Goal: Task Accomplishment & Management: Complete application form

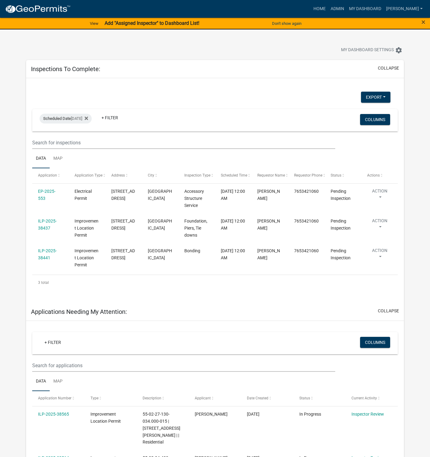
select select "1: 25"
click at [346, 11] on link "Admin" at bounding box center [337, 9] width 18 height 12
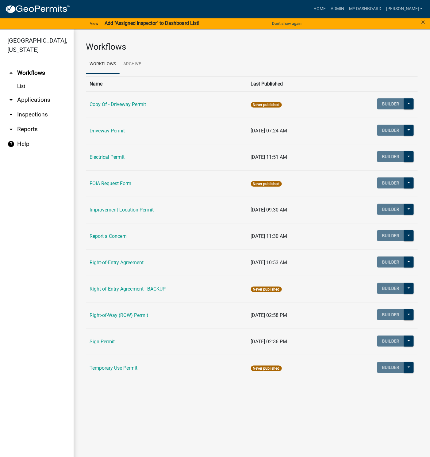
click at [112, 208] on link "Improvement Location Permit" at bounding box center [122, 210] width 64 height 6
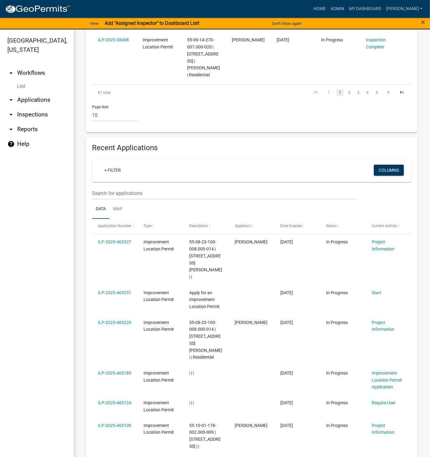
scroll to position [598, 0]
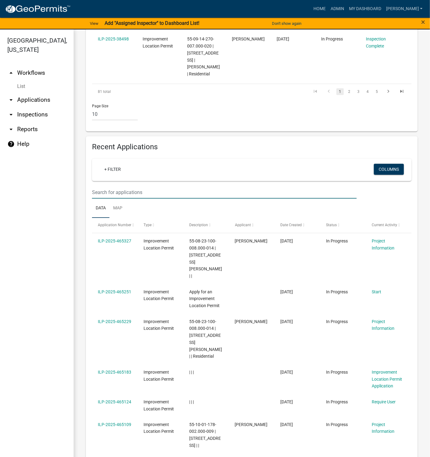
click at [121, 186] on input "text" at bounding box center [224, 192] width 265 height 13
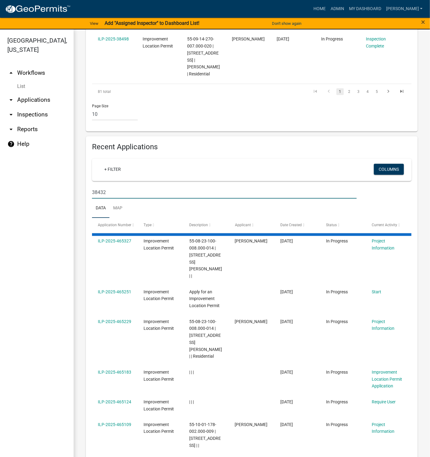
type input "38432"
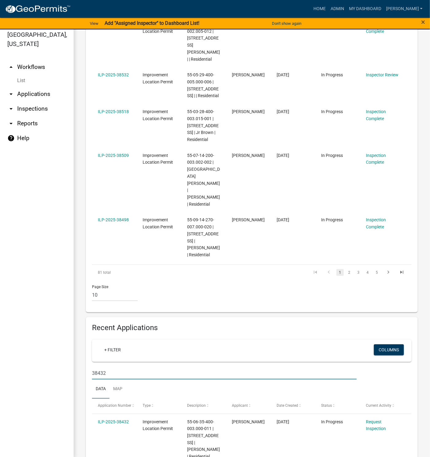
scroll to position [7, 0]
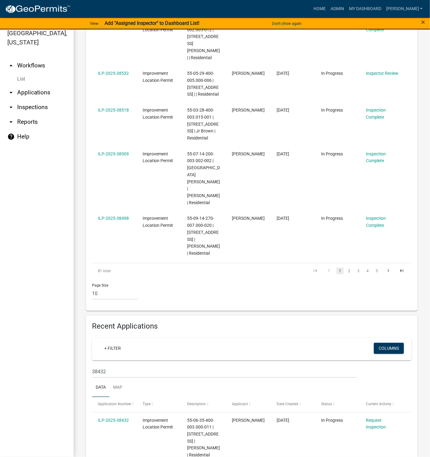
click at [115, 418] on link "ILP-2025-38432" at bounding box center [113, 420] width 31 height 5
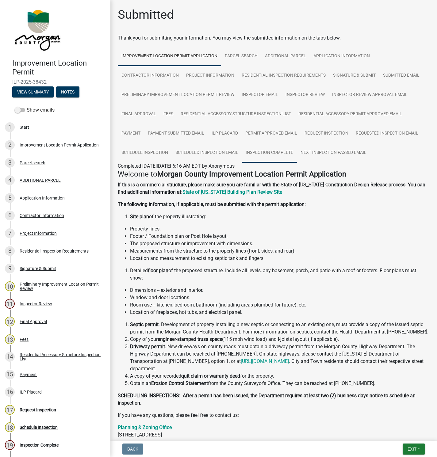
click at [273, 152] on link "Inspection Complete" at bounding box center [269, 153] width 55 height 20
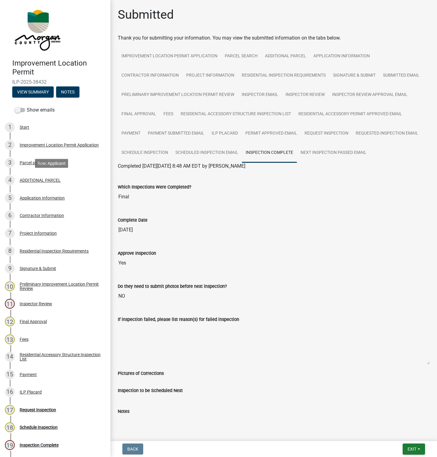
click at [34, 181] on div "ADDITIONAL PARCEL" at bounding box center [40, 180] width 41 height 4
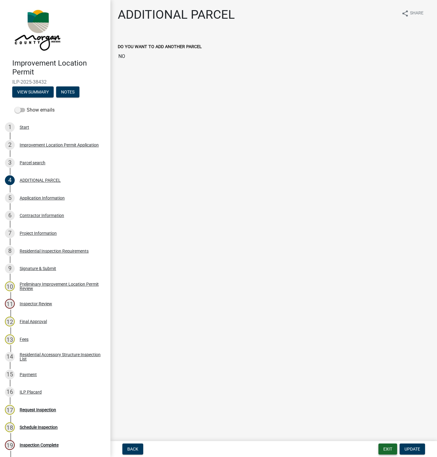
click at [386, 448] on button "Exit" at bounding box center [387, 449] width 19 height 11
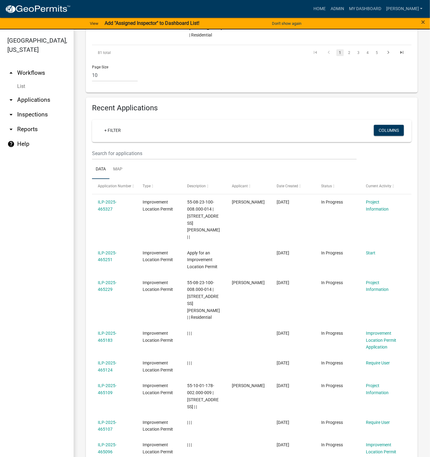
scroll to position [644, 0]
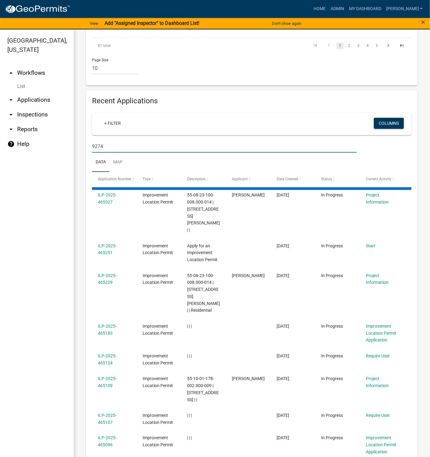
scroll to position [463, 0]
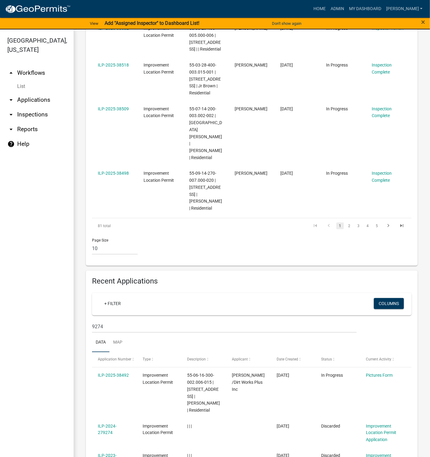
click at [94, 101] on datatable-body-cell "ILP-2025-38509" at bounding box center [115, 133] width 46 height 65
drag, startPoint x: 112, startPoint y: 272, endPoint x: 74, endPoint y: 266, distance: 39.0
click at [73, 268] on div "[GEOGRAPHIC_DATA], [US_STATE] arrow_drop_up Workflows List arrow_drop_down Appl…" at bounding box center [215, 246] width 430 height 435
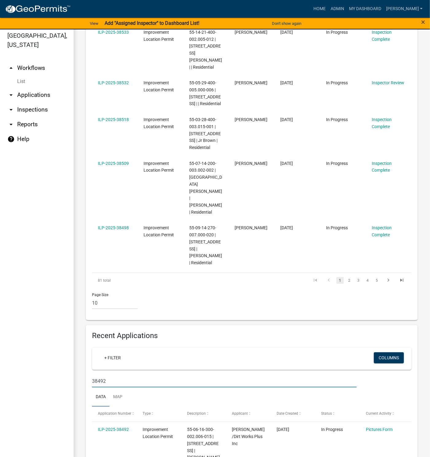
scroll to position [7, 0]
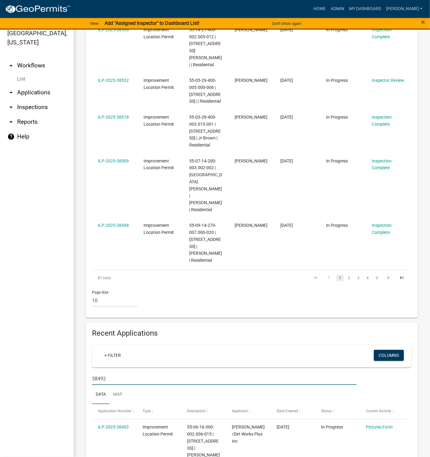
type input "38492"
click at [112, 425] on link "ILP-2025-38492" at bounding box center [113, 427] width 31 height 5
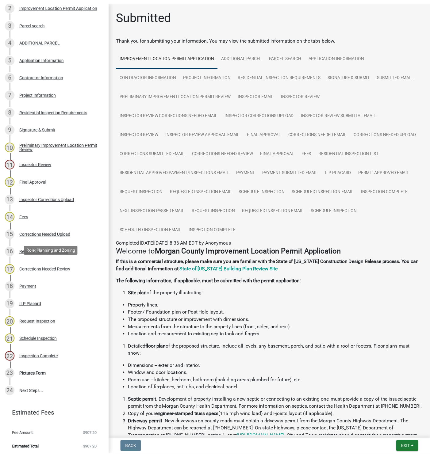
scroll to position [142, 0]
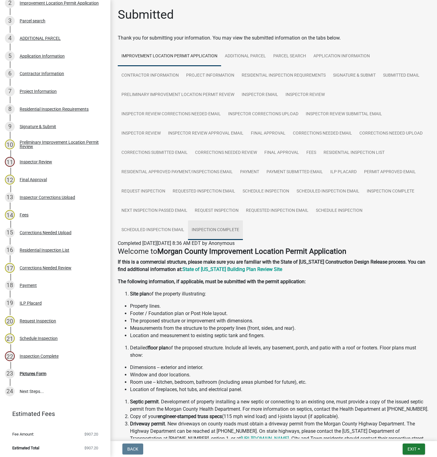
click at [243, 230] on link "Inspection Complete" at bounding box center [215, 230] width 55 height 20
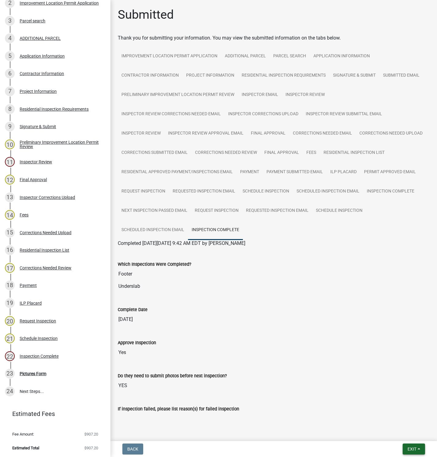
click at [411, 446] on button "Exit" at bounding box center [413, 449] width 22 height 11
click at [390, 431] on button "Save & Exit" at bounding box center [400, 433] width 49 height 15
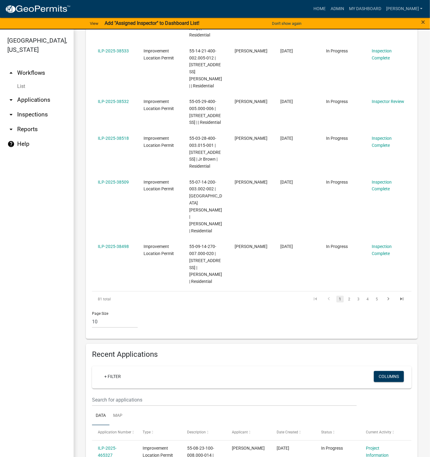
scroll to position [506, 0]
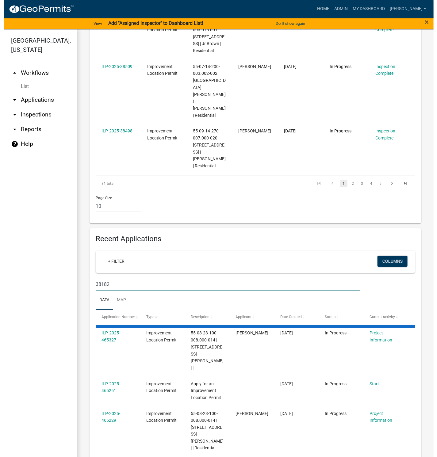
scroll to position [404, 0]
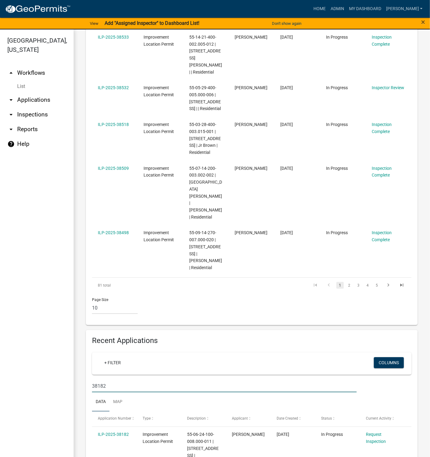
type input "38182"
click at [117, 432] on link "ILP-2025-38182" at bounding box center [113, 434] width 31 height 5
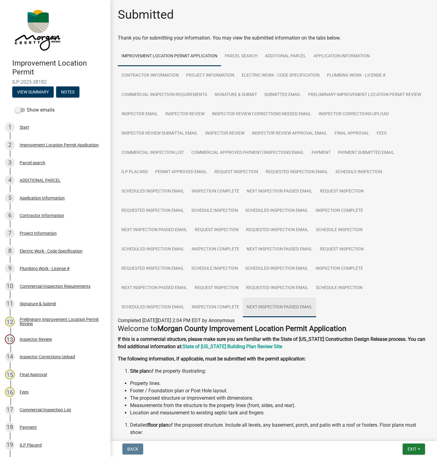
click at [243, 317] on link "Next Inspection Passed Email" at bounding box center [279, 308] width 73 height 20
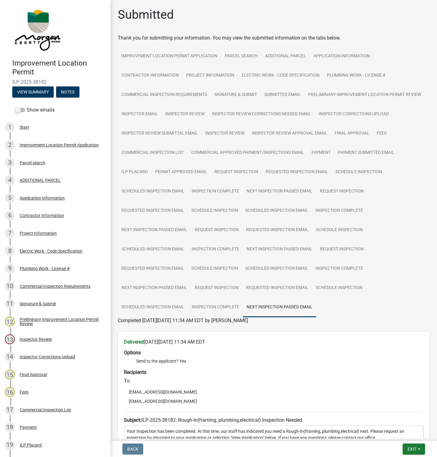
click at [387, 317] on ul "Improvement Location Permit Application Parcel search ADDITIONAL PARCEL Applica…" at bounding box center [274, 182] width 312 height 270
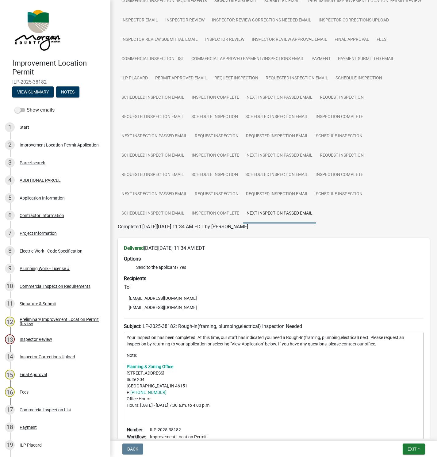
scroll to position [92, 0]
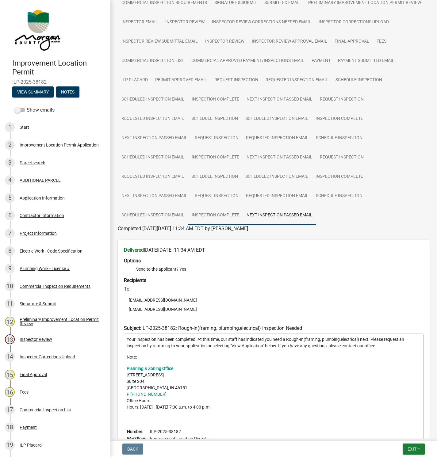
click at [243, 212] on link "Inspection Complete" at bounding box center [215, 216] width 55 height 20
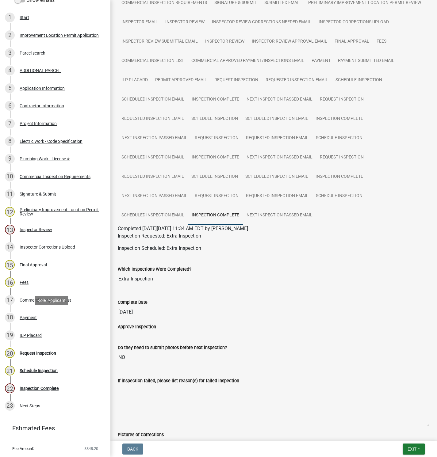
scroll to position [124, 0]
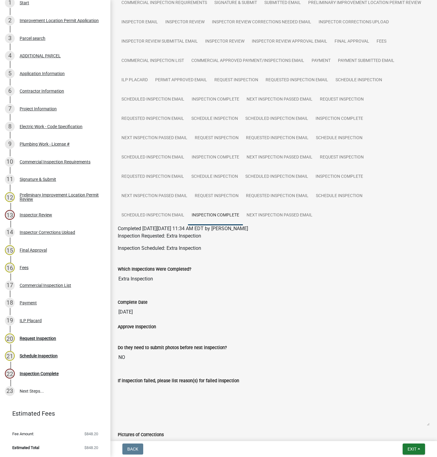
click at [47, 401] on ul "1 Start 2 Improvement Location Permit Application 3 Parcel search 4 ADDITIONAL …" at bounding box center [55, 197] width 110 height 411
click at [37, 337] on div "Request Inspection" at bounding box center [38, 338] width 36 height 4
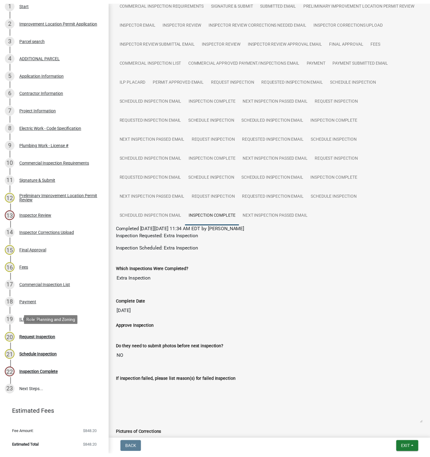
scroll to position [0, 0]
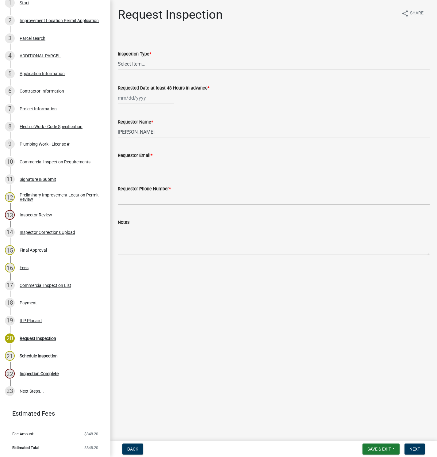
click at [138, 63] on select "Select Item... Footer Hole Bonding Underslab Foundation, Piers, Tie downs Prewa…" at bounding box center [274, 64] width 312 height 13
click at [118, 58] on select "Select Item... Footer Hole Bonding Underslab Foundation, Piers, Tie downs Prewa…" at bounding box center [274, 64] width 312 height 13
select select "e905d668-7de6-4caa-858c-c719f45d0fd1"
click at [159, 96] on div at bounding box center [146, 98] width 56 height 13
click at [122, 159] on div "18" at bounding box center [124, 160] width 10 height 10
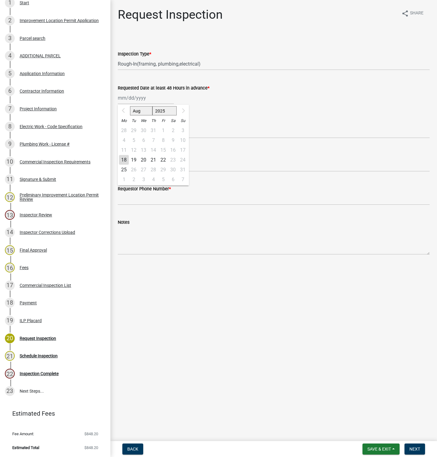
type input "[DATE]"
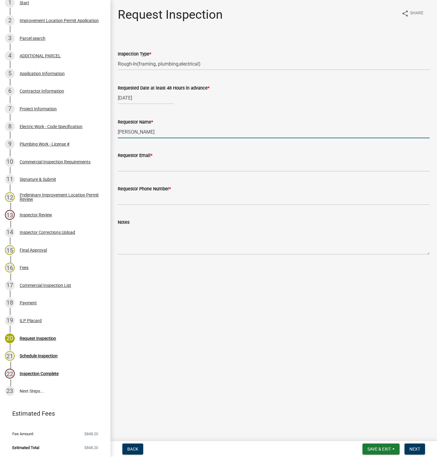
drag, startPoint x: 139, startPoint y: 132, endPoint x: 108, endPoint y: 132, distance: 31.3
click at [108, 132] on div "Improvement Location Permit ILP-2025-38182 View Summary Notes Show emails 1 Sta…" at bounding box center [218, 228] width 437 height 457
click at [40, 89] on div "Contractor Information" at bounding box center [42, 91] width 44 height 4
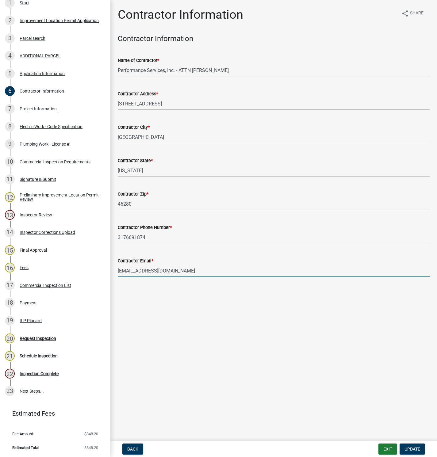
drag, startPoint x: 206, startPoint y: 270, endPoint x: 130, endPoint y: 307, distance: 84.7
click at [107, 272] on div "Improvement Location Permit ILP-2025-38182 View Summary Notes Show emails 1 Sta…" at bounding box center [218, 228] width 437 height 457
click at [47, 339] on div "Request Inspection" at bounding box center [38, 338] width 36 height 4
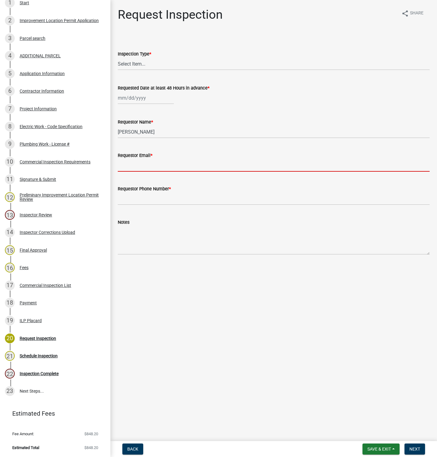
click at [159, 164] on input "Requestor Email *" at bounding box center [274, 165] width 312 height 13
paste input "[EMAIL_ADDRESS][DOMAIN_NAME]"
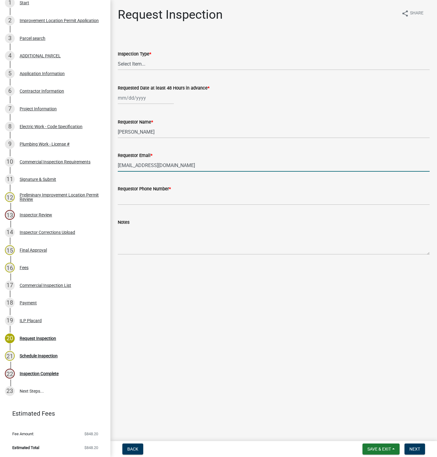
type input "[EMAIL_ADDRESS][DOMAIN_NAME]"
click at [141, 197] on input "Requestor Phone Number *" at bounding box center [274, 198] width 312 height 13
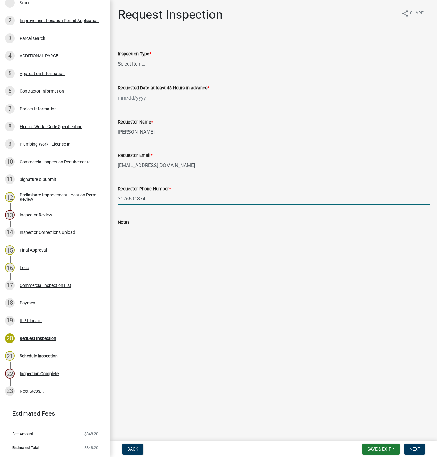
type input "3176691874"
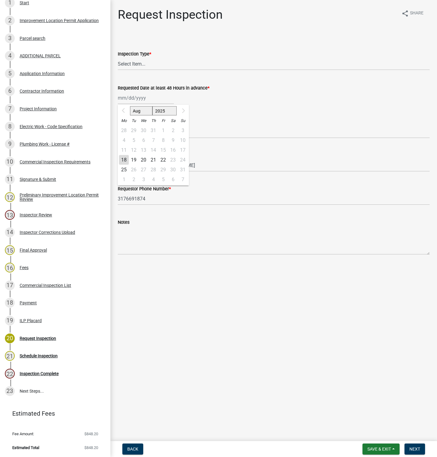
click at [161, 98] on div "[DATE] Mo Tu We Th Fr Sa Su 28 29 30 31 1 2 3 4 5 6 7 8 9 10 11 12 13 14 15 16 …" at bounding box center [146, 98] width 56 height 13
click at [124, 160] on div "18" at bounding box center [124, 160] width 10 height 10
type input "[DATE]"
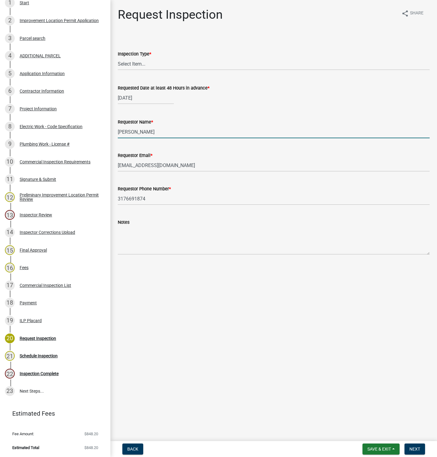
drag, startPoint x: 132, startPoint y: 132, endPoint x: 113, endPoint y: 132, distance: 18.4
click at [113, 132] on div "Requestor Name * [PERSON_NAME]" at bounding box center [273, 124] width 321 height 29
type input "[PERSON_NAME]"
click at [154, 60] on select "Select Item... Footer Hole Bonding Underslab Foundation, Piers, Tie downs Prewa…" at bounding box center [274, 64] width 312 height 13
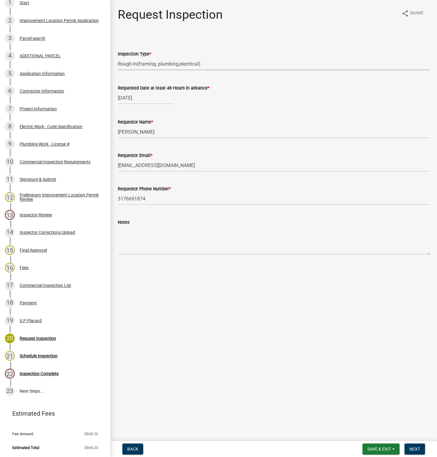
click at [118, 58] on select "Select Item... Footer Hole Bonding Underslab Foundation, Piers, Tie downs Prewa…" at bounding box center [274, 64] width 312 height 13
select select "e905d668-7de6-4caa-858c-c719f45d0fd1"
click at [415, 448] on span "Next" at bounding box center [414, 449] width 11 height 5
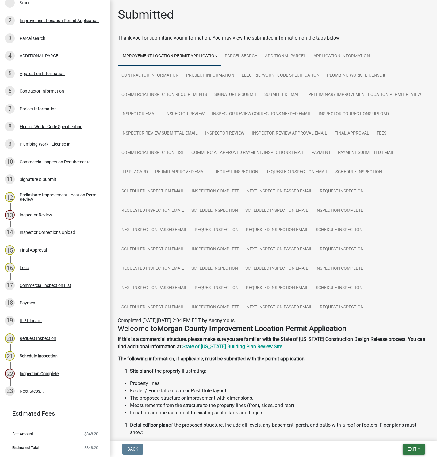
click at [411, 448] on span "Exit" at bounding box center [411, 449] width 9 height 5
click at [390, 433] on button "Save & Exit" at bounding box center [400, 433] width 49 height 15
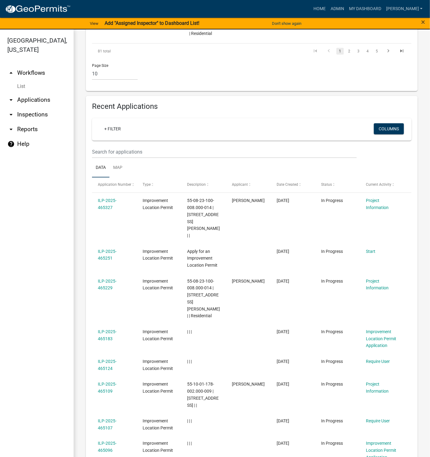
scroll to position [644, 0]
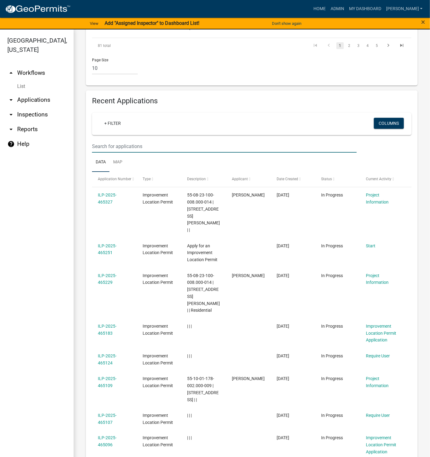
type input "38182"
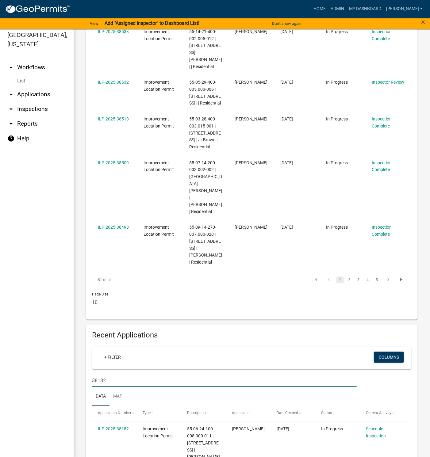
scroll to position [7, 0]
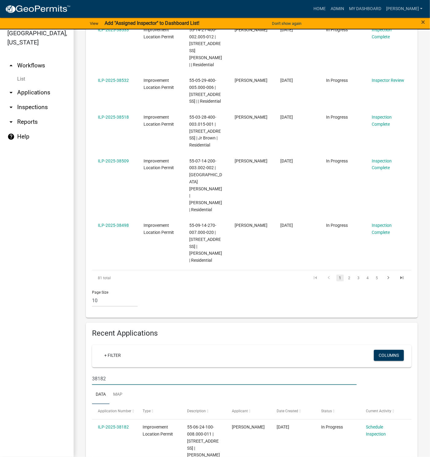
drag, startPoint x: 117, startPoint y: 377, endPoint x: 120, endPoint y: 377, distance: 3.7
click at [117, 425] on link "ILP-2025-38182" at bounding box center [113, 427] width 31 height 5
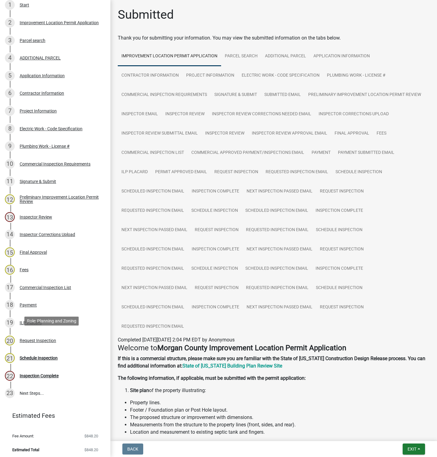
scroll to position [124, 0]
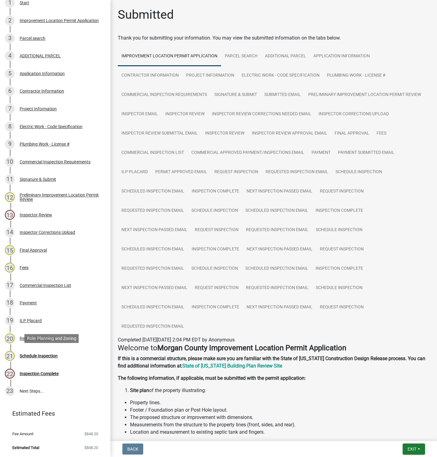
click at [31, 354] on div "Schedule Inspection" at bounding box center [39, 356] width 38 height 4
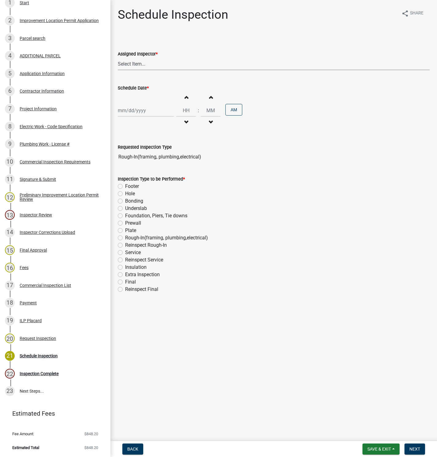
click at [140, 63] on select "Select Item... [PERSON_NAME] ([PERSON_NAME]) AndrewMason ([PERSON_NAME])" at bounding box center [274, 64] width 312 height 13
select select "27c2efcb-eb6f-4284-aeca-3a6546a9c02a"
click at [118, 58] on select "Select Item... [PERSON_NAME] ([PERSON_NAME]) AndrewMason ([PERSON_NAME])" at bounding box center [274, 64] width 312 height 13
click at [143, 108] on div at bounding box center [146, 110] width 56 height 13
select select "8"
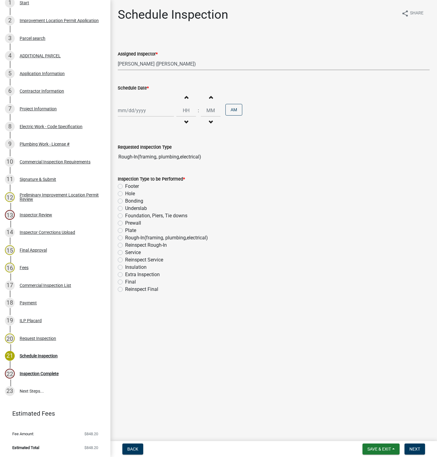
select select "2025"
click at [125, 171] on div "18" at bounding box center [124, 173] width 10 height 10
type input "[DATE]"
click at [189, 110] on input "Hours" at bounding box center [186, 110] width 20 height 13
type input "12"
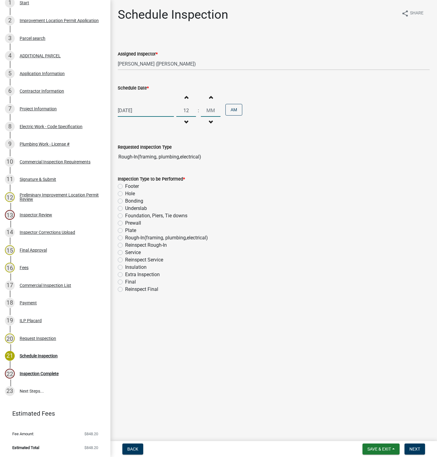
click at [125, 237] on label "Rough-In(framing, plumbing,electrical)" at bounding box center [166, 237] width 83 height 7
click at [125, 237] on input "Rough-In(framing, plumbing,electrical)" at bounding box center [127, 236] width 4 height 4
radio input "true"
click at [416, 451] on span "Next" at bounding box center [414, 449] width 11 height 5
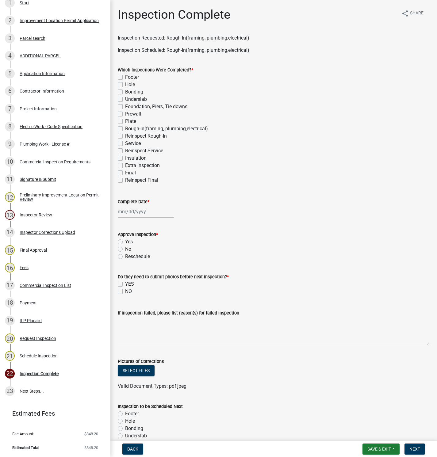
drag, startPoint x: 120, startPoint y: 128, endPoint x: 125, endPoint y: 161, distance: 33.9
click at [125, 128] on label "Rough-In(framing, plumbing,electrical)" at bounding box center [166, 128] width 83 height 7
click at [125, 128] on input "Rough-In(framing, plumbing,electrical)" at bounding box center [127, 127] width 4 height 4
checkbox input "true"
checkbox input "false"
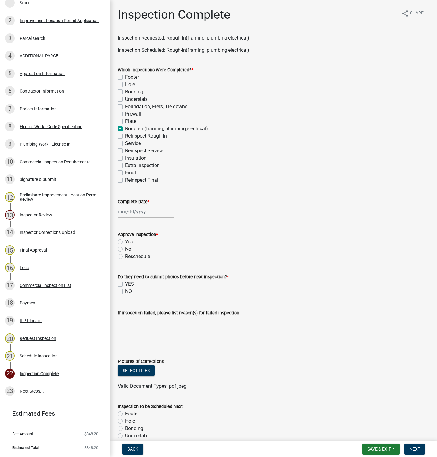
checkbox input "false"
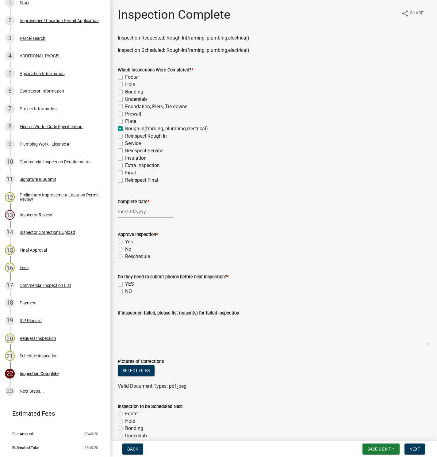
checkbox input "false"
checkbox input "true"
checkbox input "false"
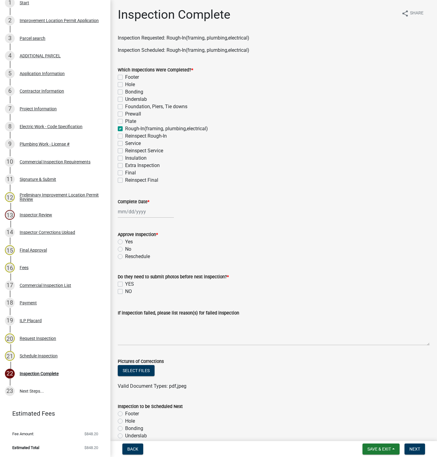
checkbox input "false"
click at [131, 217] on div at bounding box center [146, 211] width 56 height 13
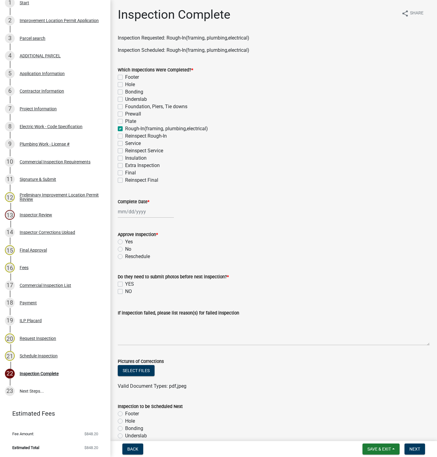
select select "8"
select select "2025"
click at [122, 272] on div "18" at bounding box center [124, 274] width 10 height 10
type input "[DATE]"
click at [125, 242] on label "Yes" at bounding box center [129, 241] width 8 height 7
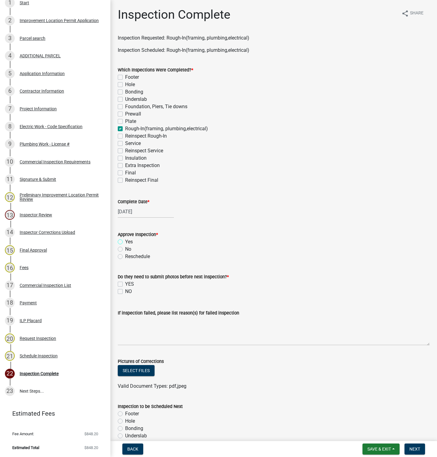
click at [125, 242] on input "Yes" at bounding box center [127, 240] width 4 height 4
radio input "true"
click at [125, 290] on label "NO" at bounding box center [128, 291] width 7 height 7
click at [125, 290] on input "NO" at bounding box center [127, 290] width 4 height 4
checkbox input "true"
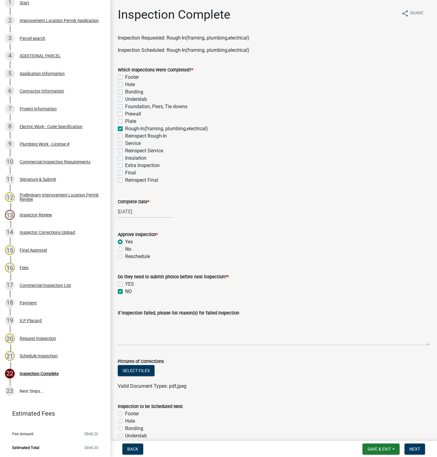
checkbox input "false"
checkbox input "true"
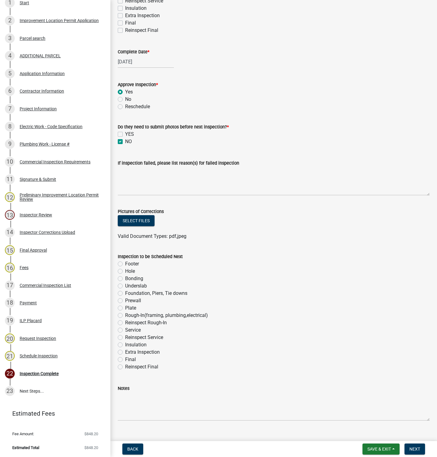
scroll to position [161, 0]
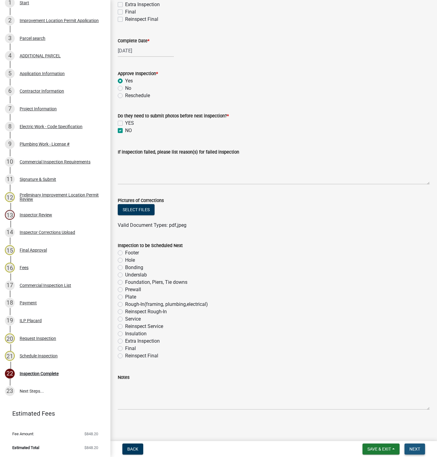
click at [413, 449] on span "Next" at bounding box center [414, 449] width 11 height 5
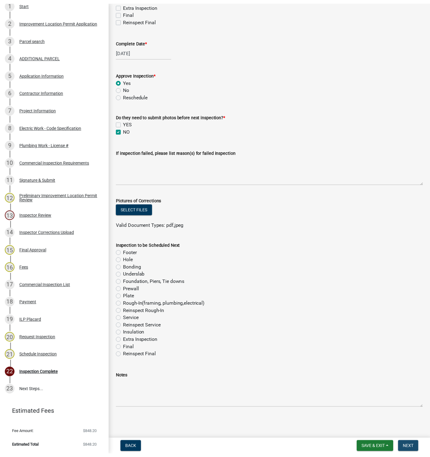
scroll to position [0, 0]
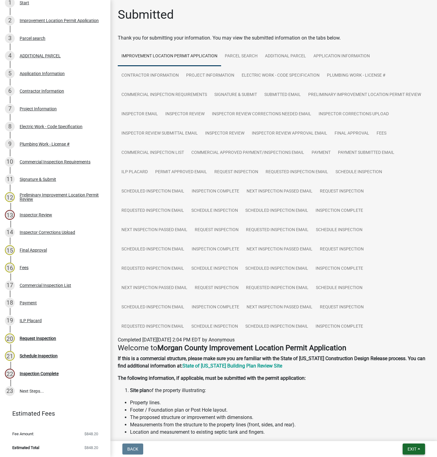
click at [415, 448] on span "Exit" at bounding box center [411, 449] width 9 height 5
click at [396, 435] on button "Save & Exit" at bounding box center [400, 433] width 49 height 15
